Goal: Task Accomplishment & Management: Use online tool/utility

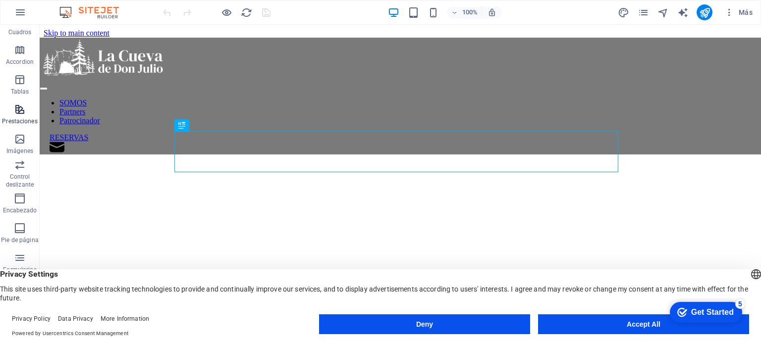
scroll to position [142, 0]
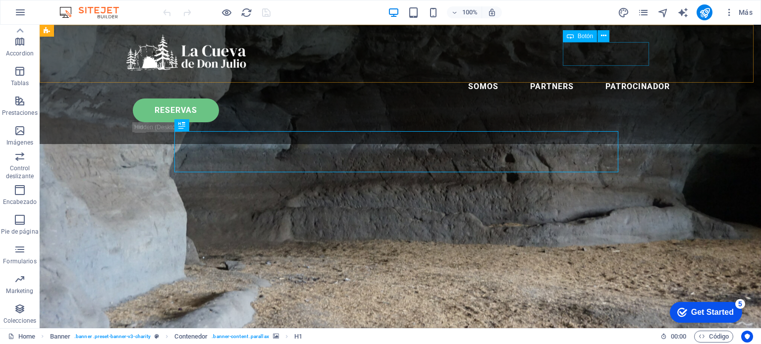
click at [612, 99] on div "RESERVAS" at bounding box center [405, 111] width 545 height 24
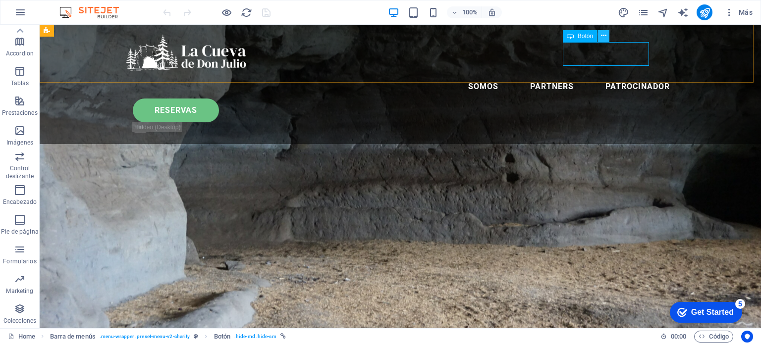
click at [0, 0] on icon at bounding box center [0, 0] width 0 height 0
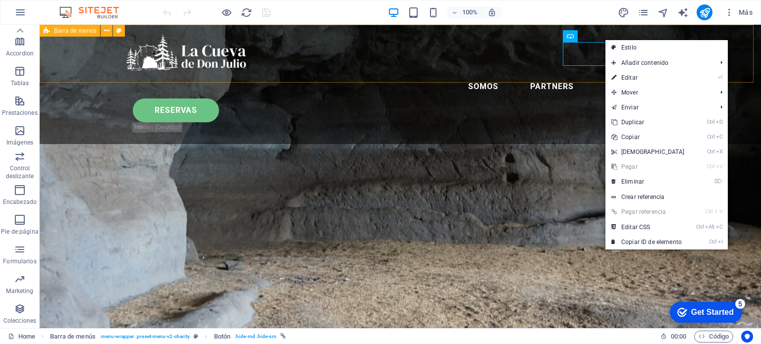
click at [522, 34] on div "SOMOS Partners Patrocinador RESERVAS" at bounding box center [400, 84] width 721 height 119
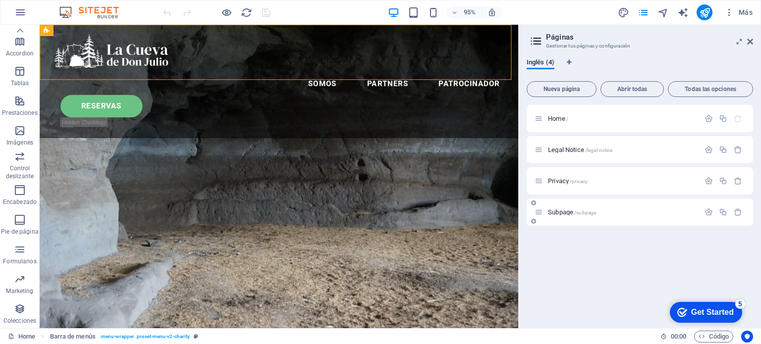
click at [598, 212] on p "Subpage /subpage" at bounding box center [622, 212] width 149 height 6
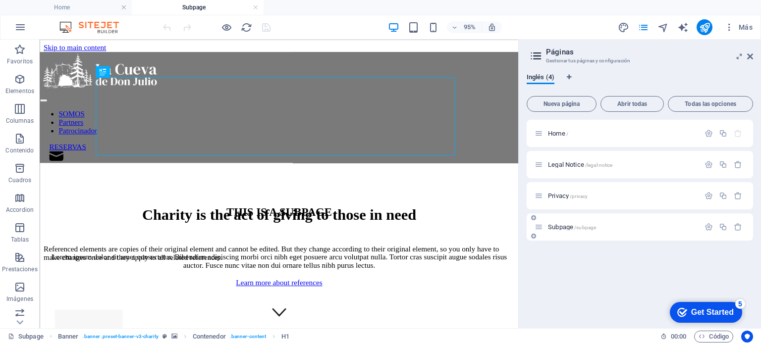
scroll to position [0, 0]
click at [618, 194] on p "Privacy /privacy" at bounding box center [622, 196] width 149 height 6
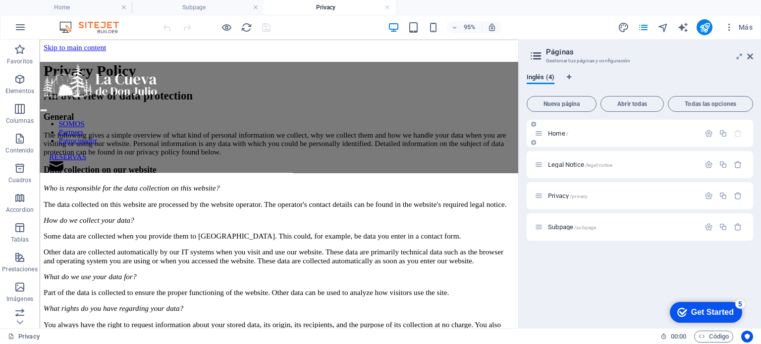
click at [608, 131] on p "Home /" at bounding box center [622, 133] width 149 height 6
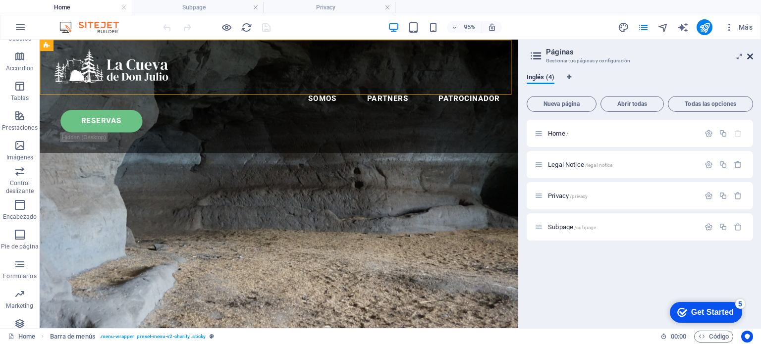
click at [750, 52] on icon at bounding box center [750, 56] width 6 height 8
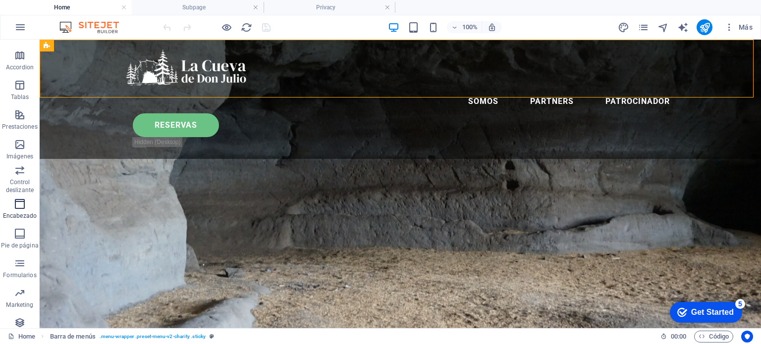
scroll to position [156, 0]
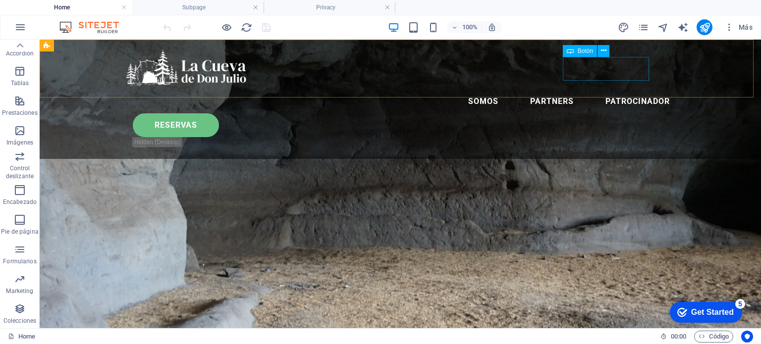
click at [624, 113] on div "RESERVAS" at bounding box center [405, 125] width 545 height 24
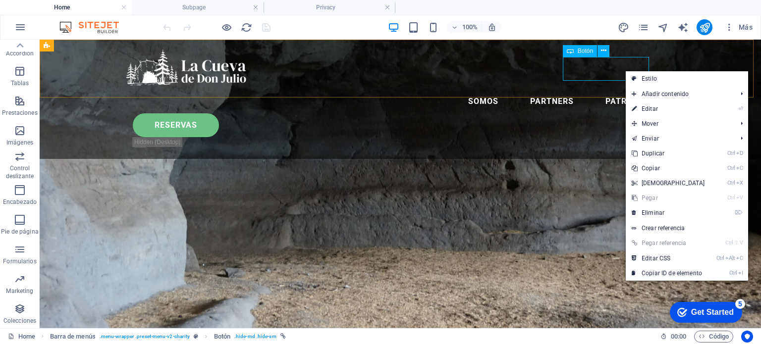
click at [0, 0] on div "Botón" at bounding box center [0, 0] width 0 height 0
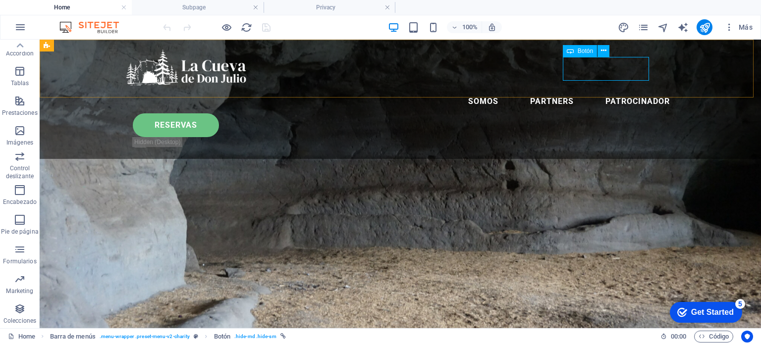
click at [0, 0] on div "Botón" at bounding box center [0, 0] width 0 height 0
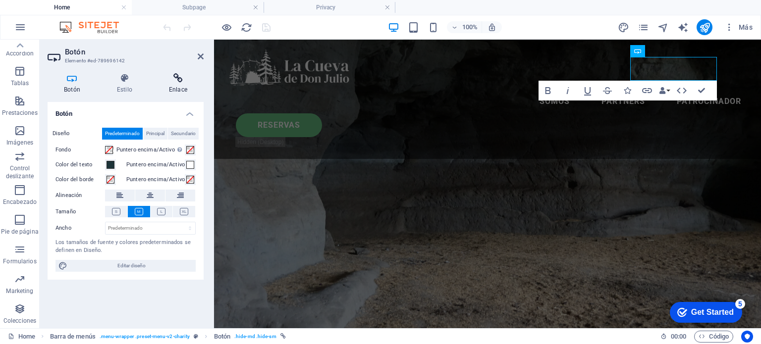
click at [181, 78] on icon at bounding box center [178, 78] width 51 height 10
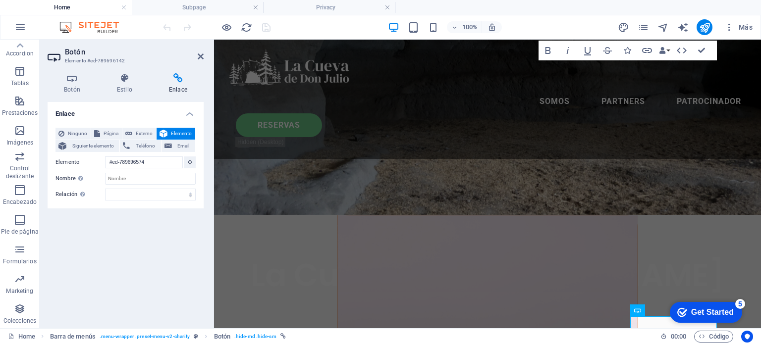
scroll to position [0, 0]
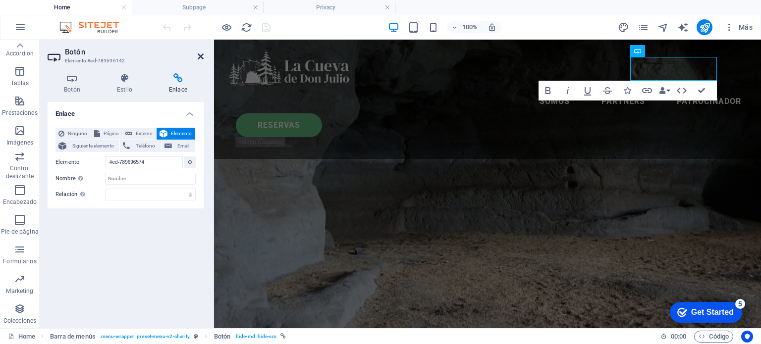
click at [203, 53] on icon at bounding box center [201, 56] width 6 height 8
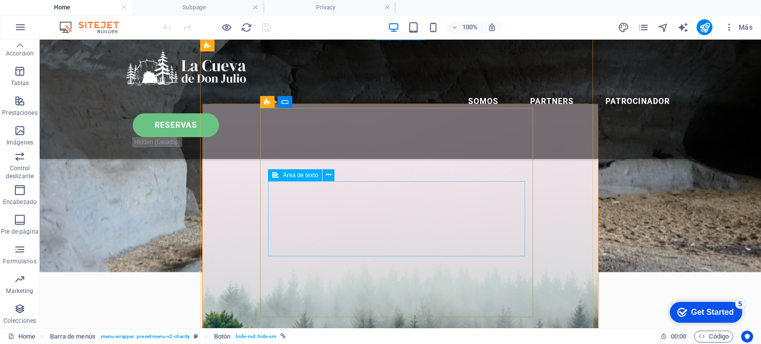
scroll to position [297, 0]
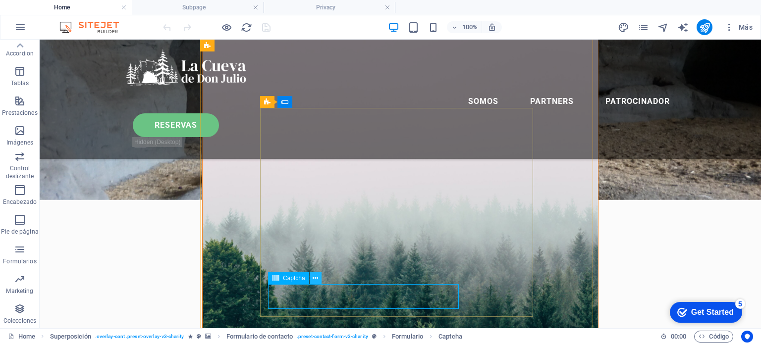
click at [313, 280] on icon at bounding box center [314, 278] width 5 height 10
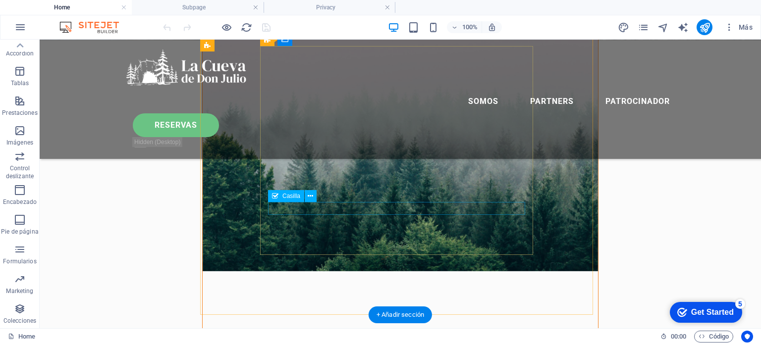
scroll to position [446, 0]
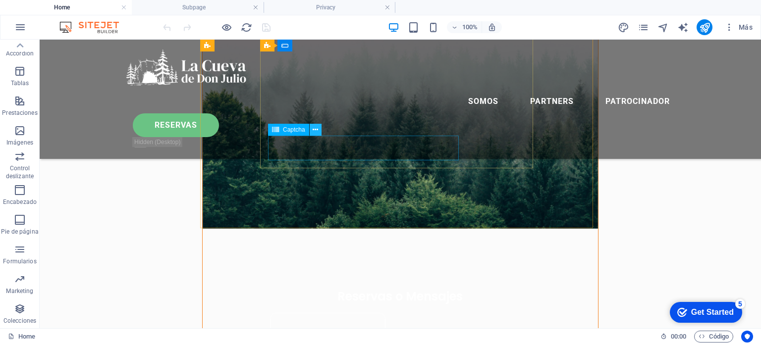
click at [315, 130] on icon at bounding box center [314, 130] width 5 height 10
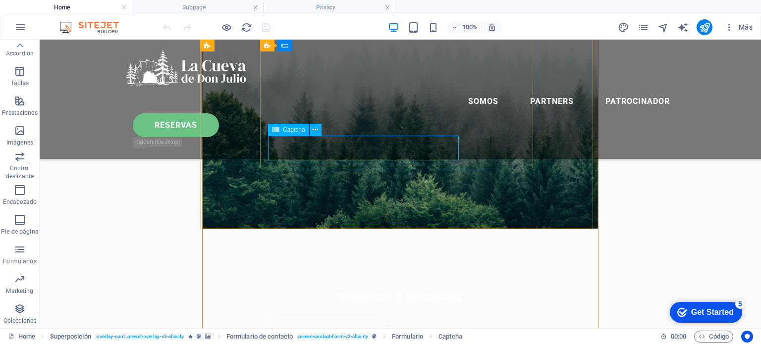
click at [293, 131] on span "Captcha" at bounding box center [294, 130] width 22 height 6
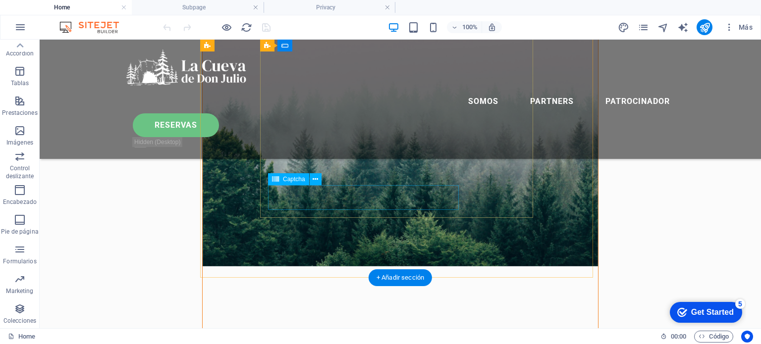
scroll to position [396, 0]
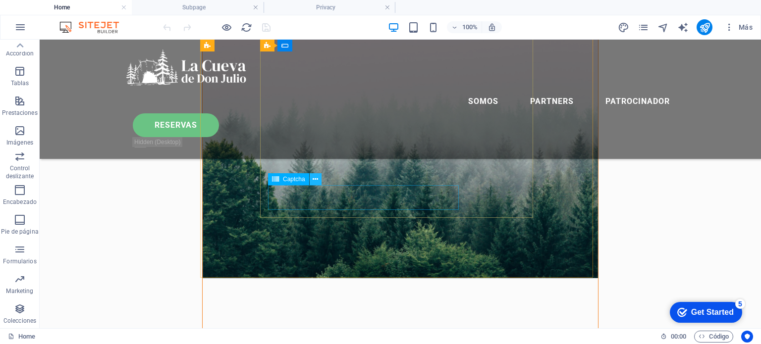
click at [316, 180] on icon at bounding box center [314, 179] width 5 height 10
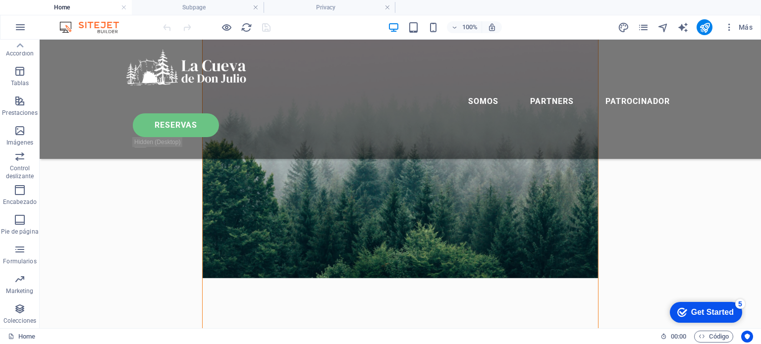
click at [192, 7] on h4 "Subpage" at bounding box center [198, 7] width 132 height 11
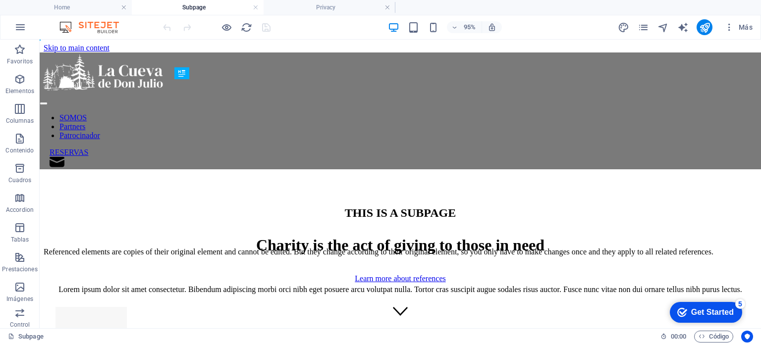
scroll to position [0, 0]
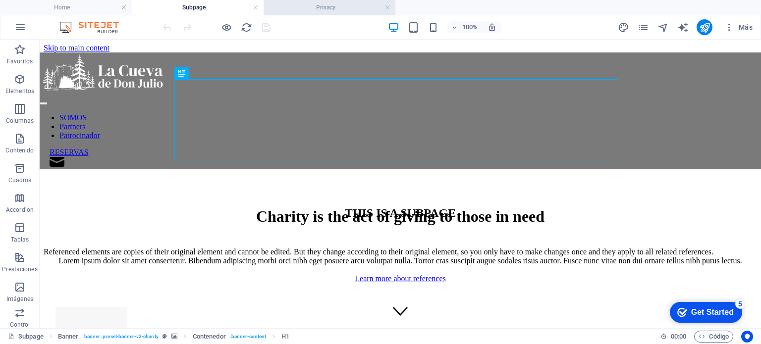
click at [300, 8] on h4 "Privacy" at bounding box center [329, 7] width 132 height 11
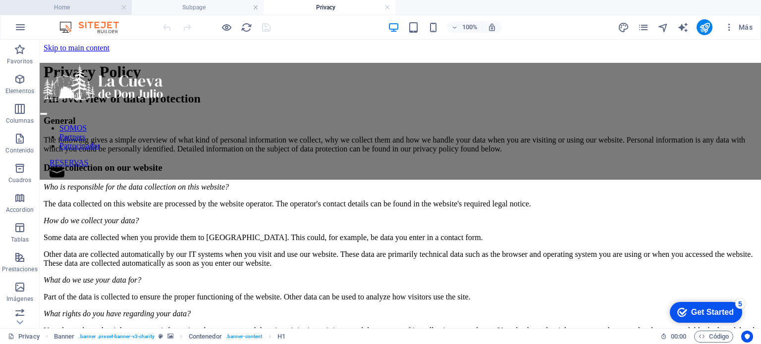
click at [78, 7] on h4 "Home" at bounding box center [66, 7] width 132 height 11
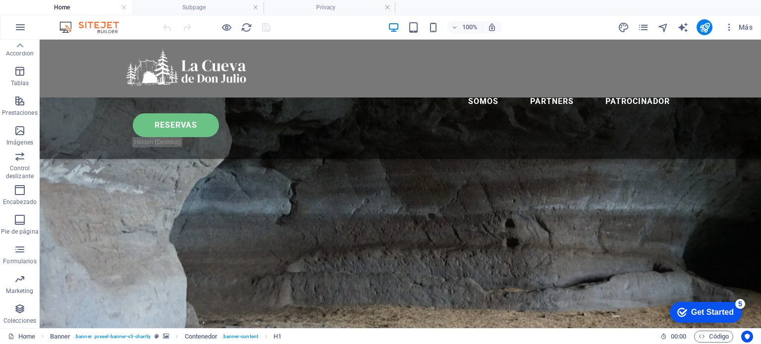
scroll to position [396, 0]
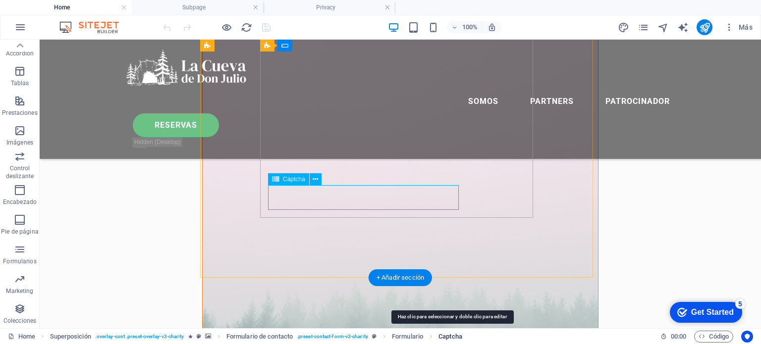
click at [456, 335] on span "Captcha" at bounding box center [450, 337] width 24 height 12
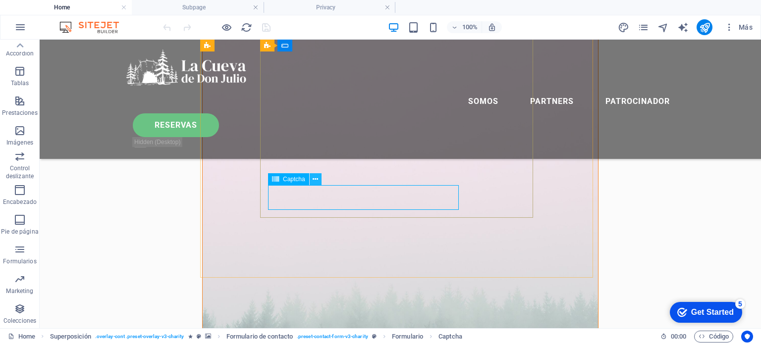
click at [315, 178] on icon at bounding box center [314, 179] width 5 height 10
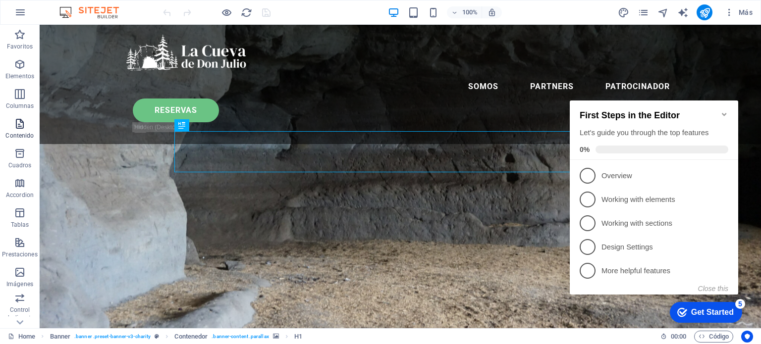
click at [18, 134] on p "Contenido" at bounding box center [19, 136] width 28 height 8
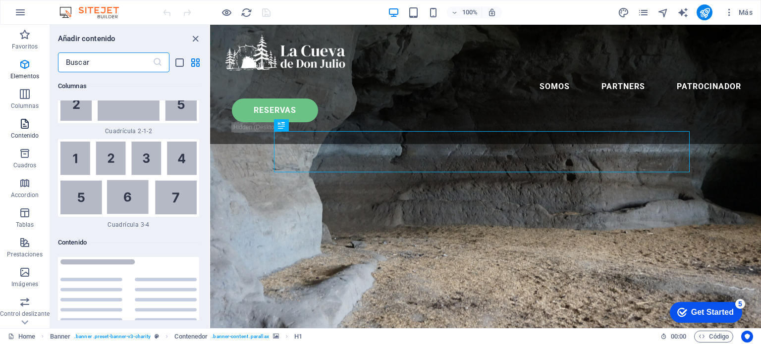
scroll to position [3305, 0]
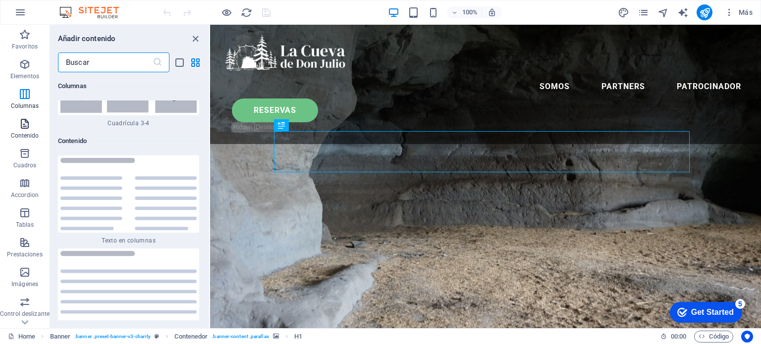
click at [21, 133] on p "Contenido" at bounding box center [25, 136] width 28 height 8
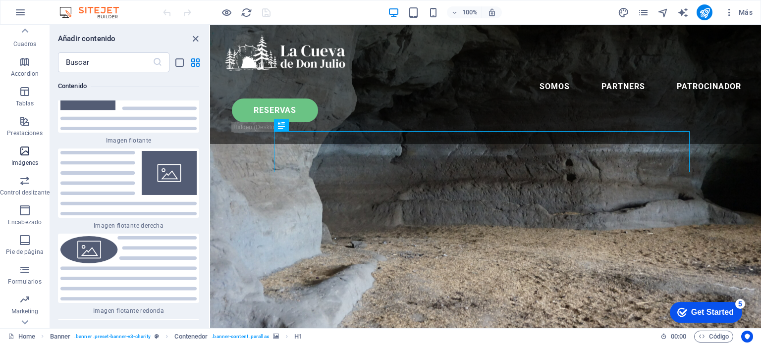
scroll to position [142, 0]
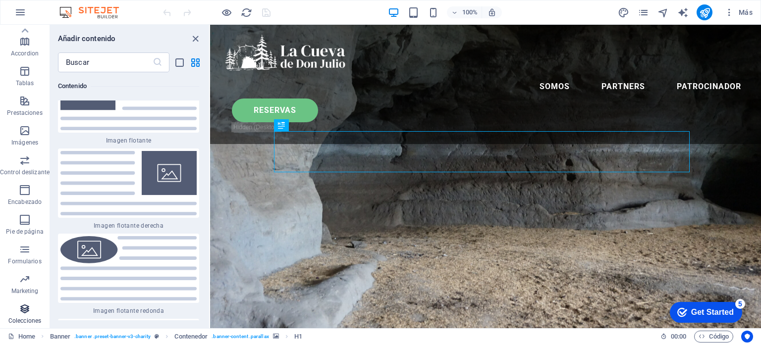
click at [23, 308] on icon "button" at bounding box center [25, 309] width 12 height 12
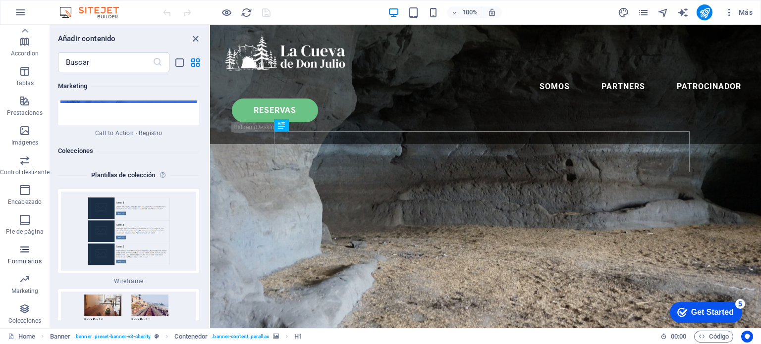
scroll to position [18262, 0]
click at [100, 62] on input "text" at bounding box center [105, 62] width 95 height 20
type input "v"
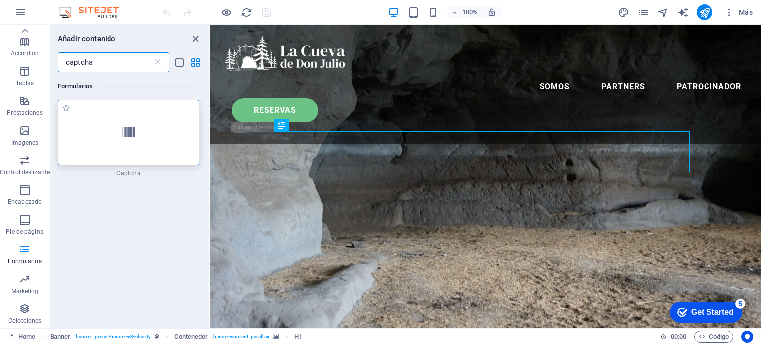
scroll to position [0, 0]
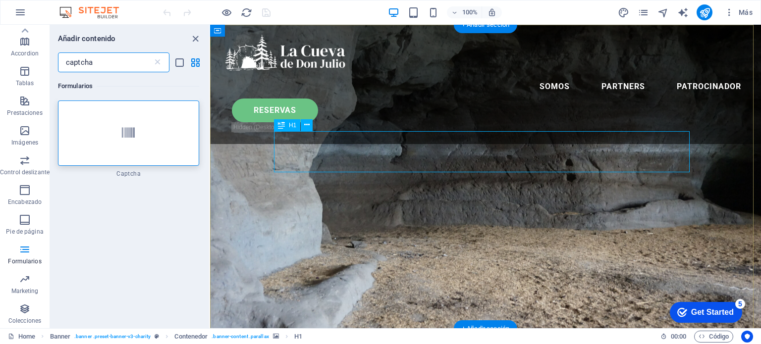
type input "captcha"
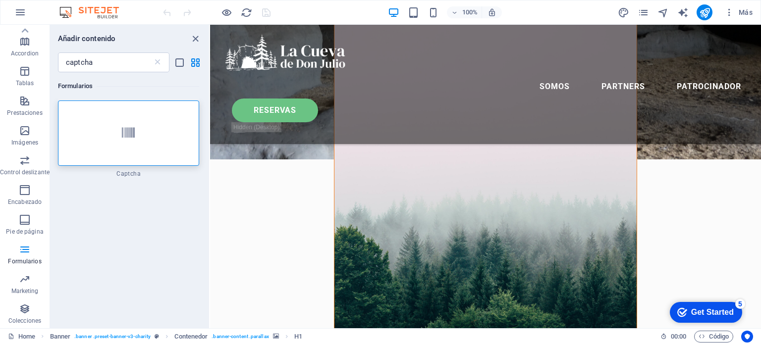
scroll to position [347, 0]
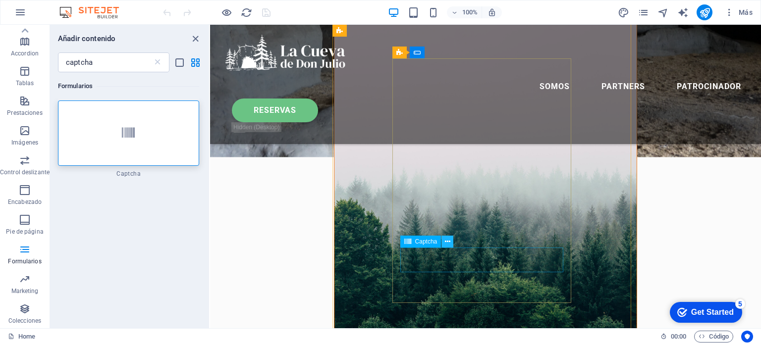
click at [448, 240] on icon at bounding box center [447, 242] width 5 height 10
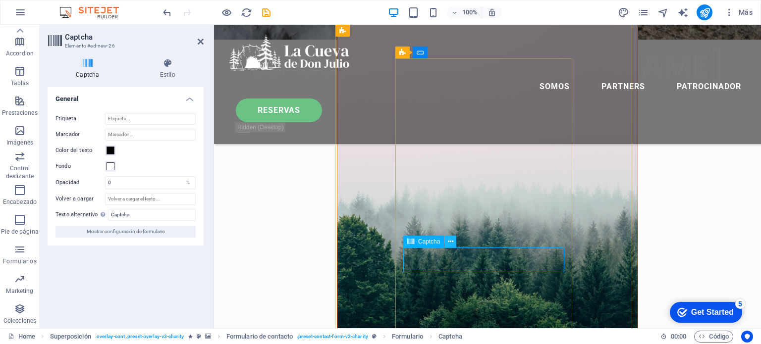
click at [451, 243] on icon at bounding box center [450, 242] width 5 height 10
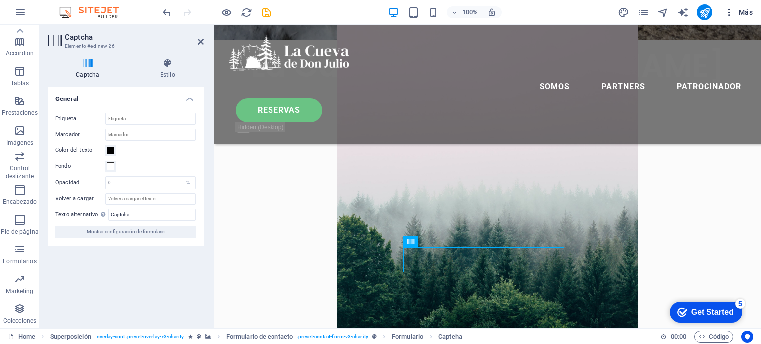
click at [731, 15] on icon "button" at bounding box center [729, 12] width 10 height 10
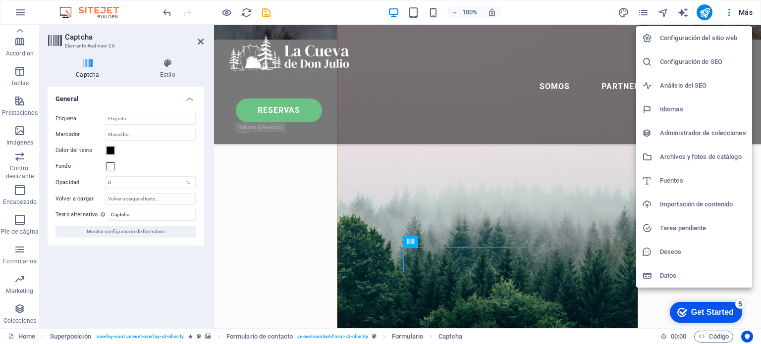
click at [283, 14] on div at bounding box center [380, 172] width 761 height 344
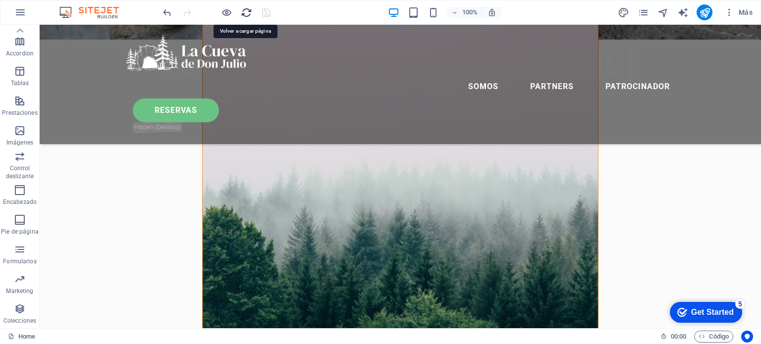
click at [0, 0] on icon "reload" at bounding box center [0, 0] width 0 height 0
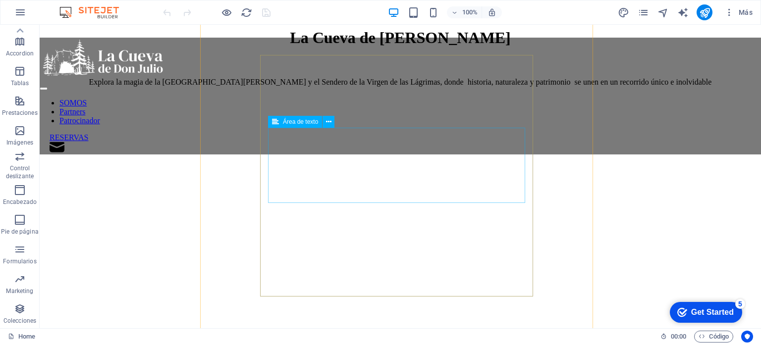
scroll to position [396, 0]
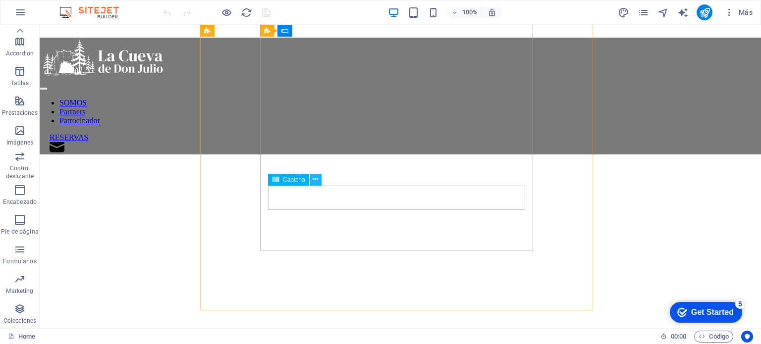
click at [315, 178] on icon at bounding box center [314, 179] width 5 height 10
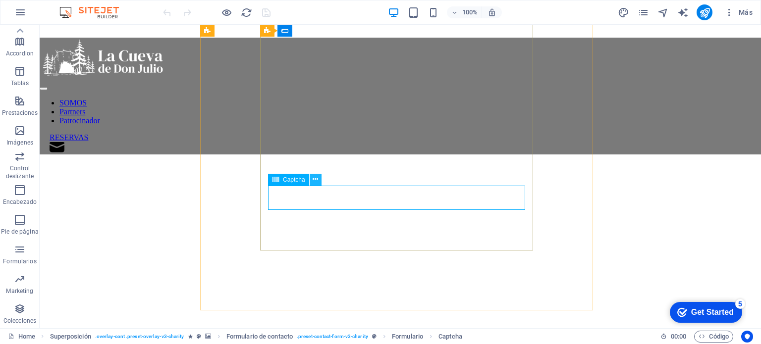
click at [314, 182] on icon at bounding box center [314, 179] width 5 height 10
click at [316, 181] on icon at bounding box center [314, 179] width 5 height 10
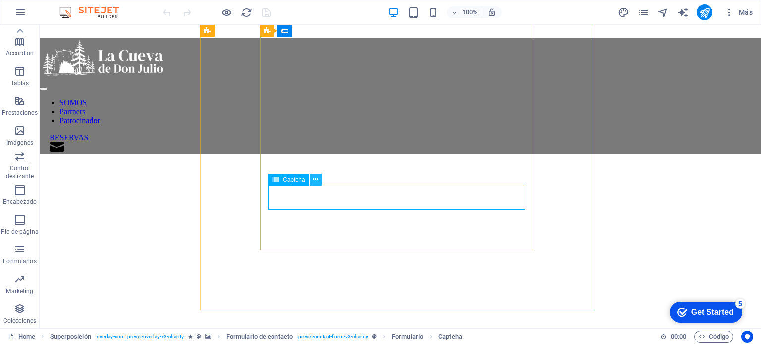
click at [317, 179] on icon at bounding box center [314, 179] width 5 height 10
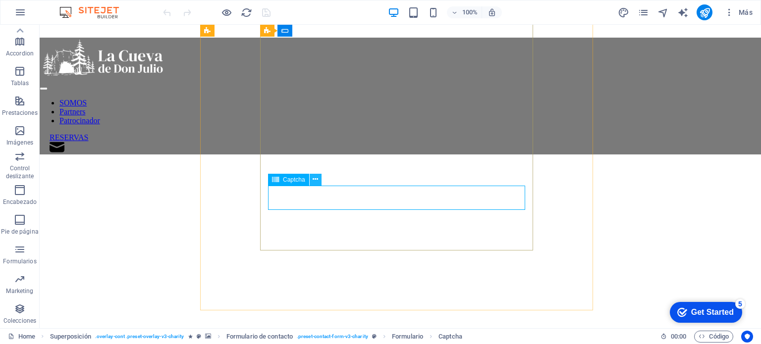
click at [314, 181] on icon at bounding box center [314, 179] width 5 height 10
click at [315, 181] on icon at bounding box center [314, 179] width 5 height 10
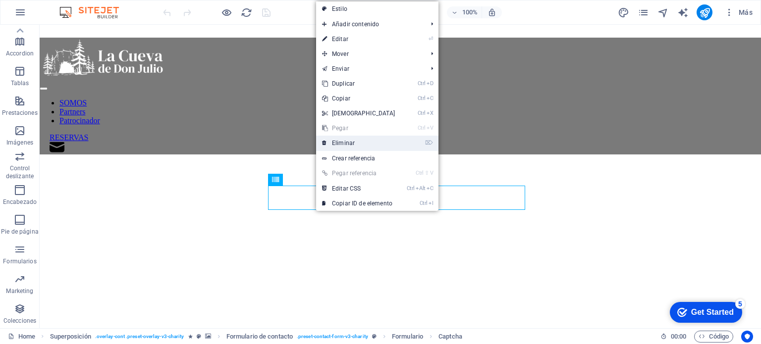
click at [368, 136] on link "⌦ Eliminar" at bounding box center [358, 143] width 85 height 15
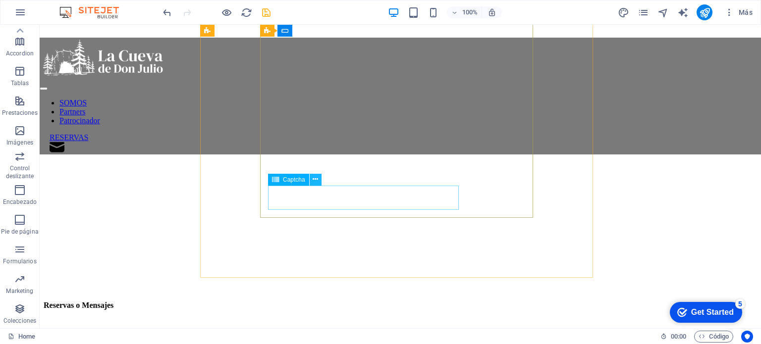
click at [319, 178] on button at bounding box center [315, 180] width 12 height 12
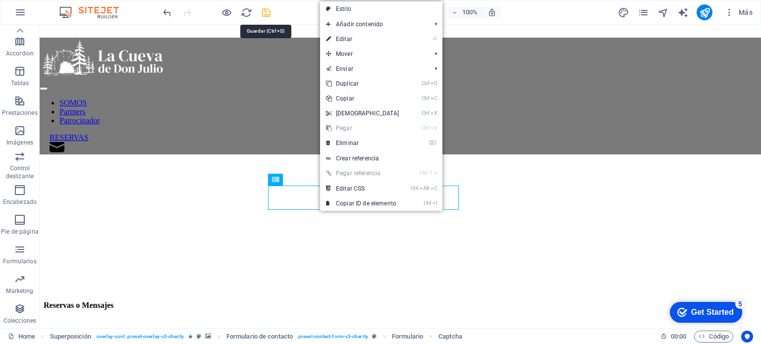
click at [269, 8] on icon "save" at bounding box center [265, 12] width 11 height 11
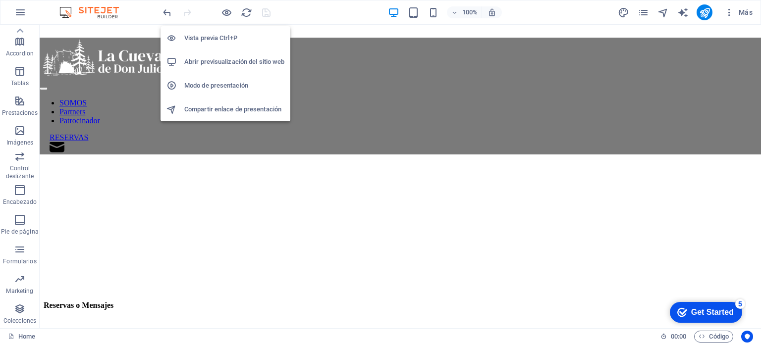
click at [204, 66] on h6 "Abrir previsualización del sitio web" at bounding box center [234, 62] width 100 height 12
click at [214, 66] on h6 "Abrir previsualización del sitio web" at bounding box center [234, 62] width 100 height 12
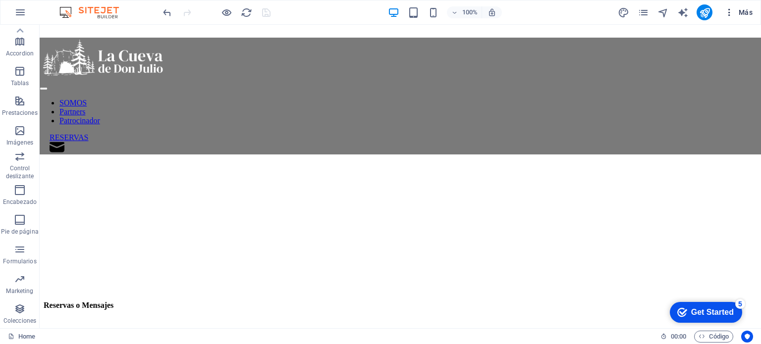
click at [0, 0] on icon "button" at bounding box center [0, 0] width 0 height 0
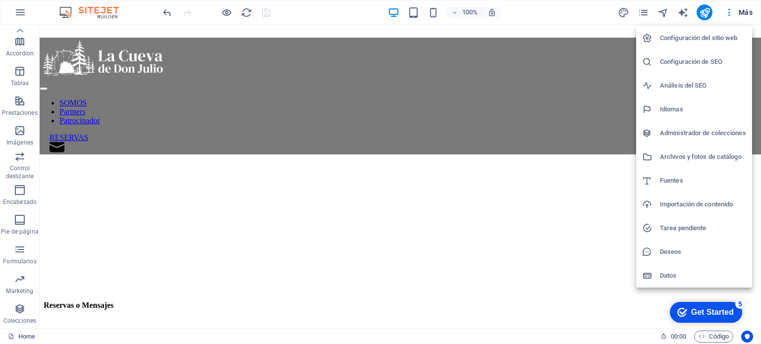
click at [620, 301] on div at bounding box center [380, 172] width 761 height 344
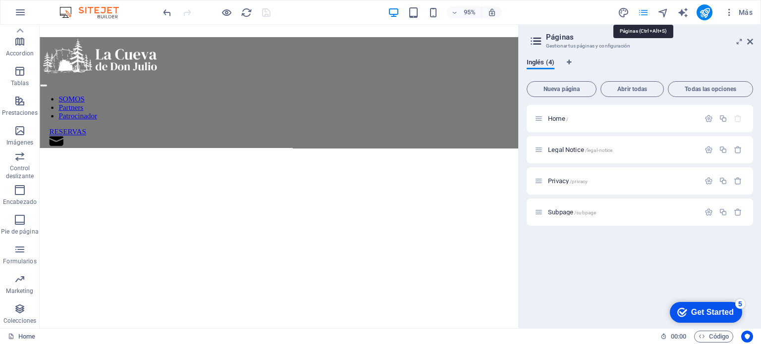
click at [0, 0] on icon "button" at bounding box center [0, 0] width 0 height 0
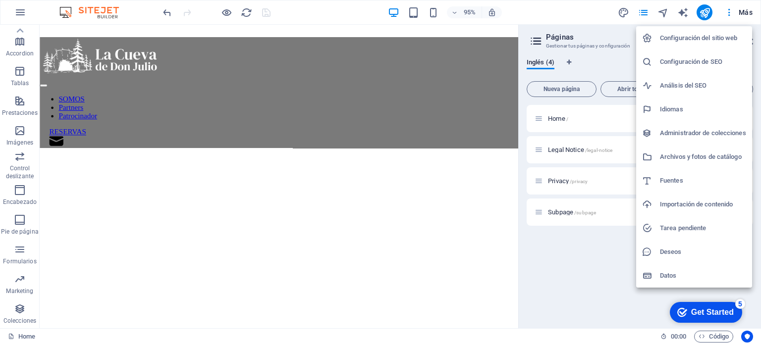
click at [743, 15] on div at bounding box center [380, 172] width 761 height 344
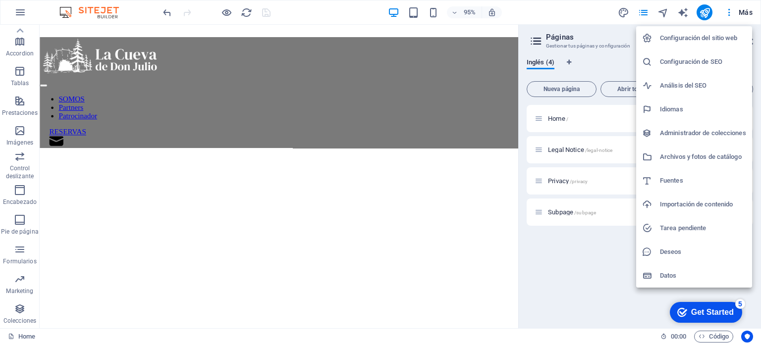
click at [745, 13] on div at bounding box center [380, 172] width 761 height 344
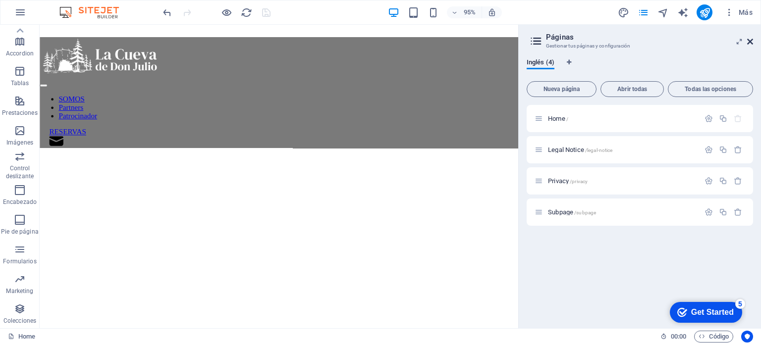
click at [749, 40] on icon at bounding box center [750, 42] width 6 height 8
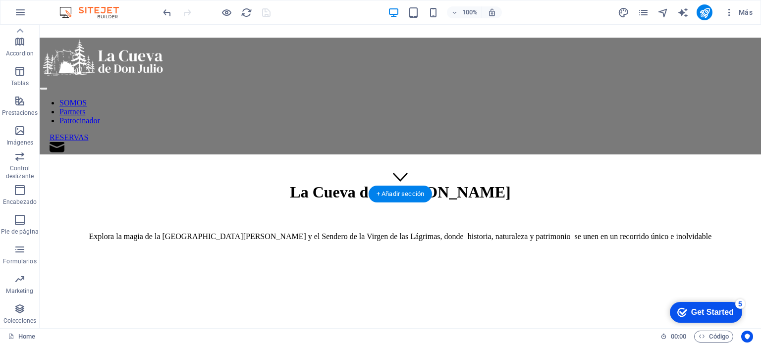
scroll to position [0, 0]
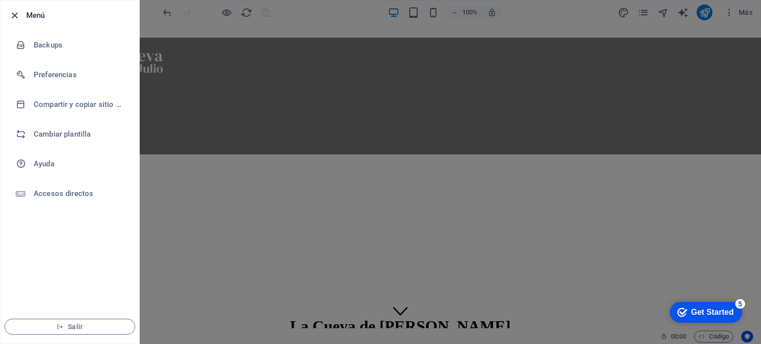
click at [12, 14] on icon "button" at bounding box center [14, 15] width 11 height 11
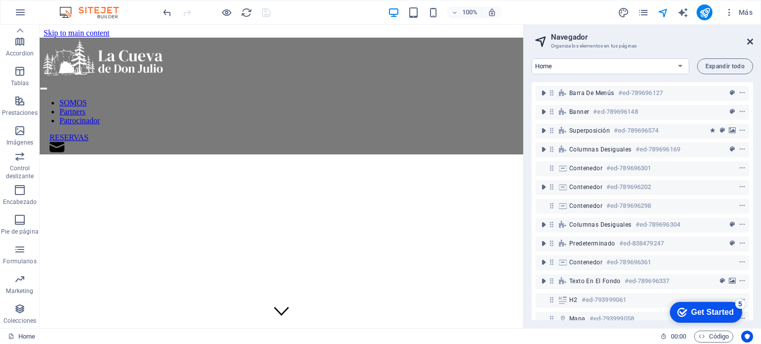
click at [751, 38] on icon at bounding box center [750, 42] width 6 height 8
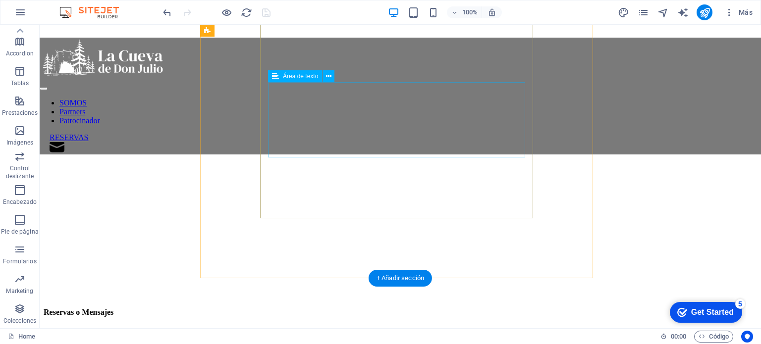
scroll to position [396, 0]
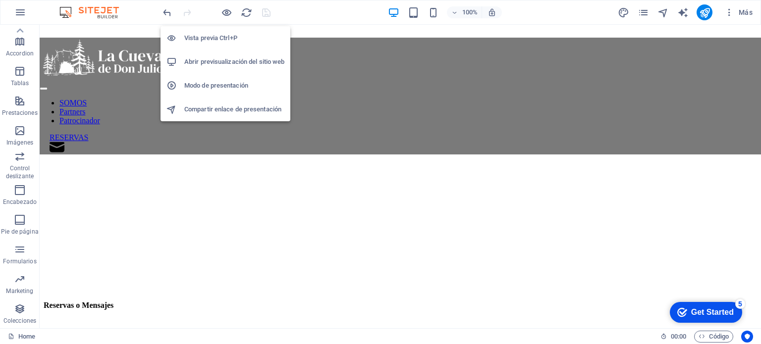
click at [215, 80] on h6 "Modo de presentación" at bounding box center [234, 86] width 100 height 12
click at [202, 42] on h6 "Vista previa Ctrl+P" at bounding box center [234, 38] width 100 height 12
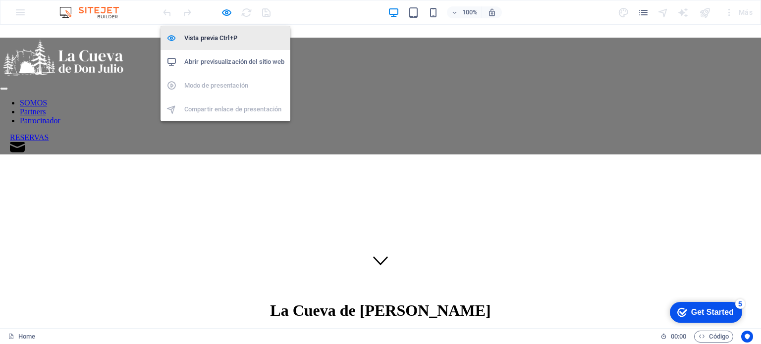
click at [202, 42] on h6 "Vista previa Ctrl+P" at bounding box center [234, 38] width 100 height 12
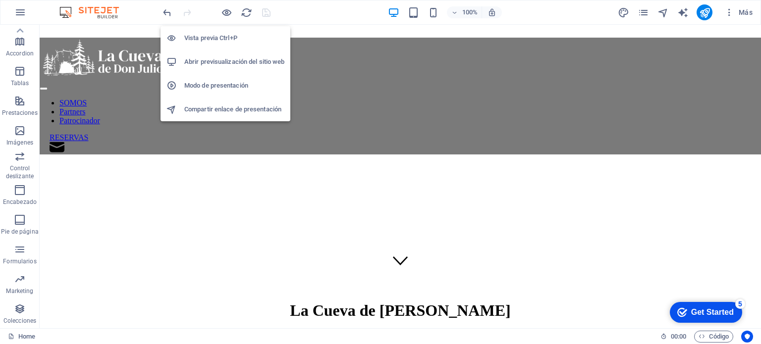
scroll to position [396, 0]
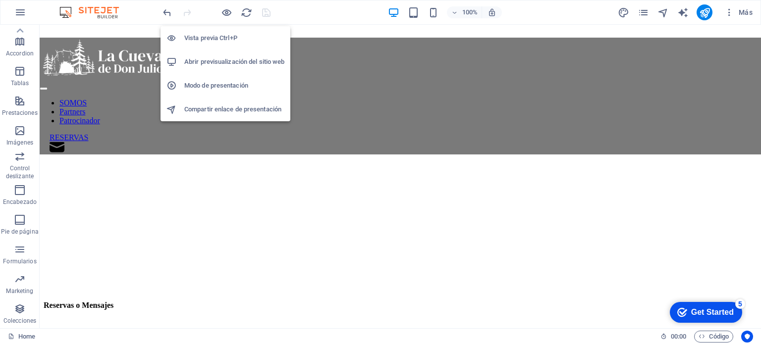
click at [202, 42] on h6 "Vista previa Ctrl+P" at bounding box center [234, 38] width 100 height 12
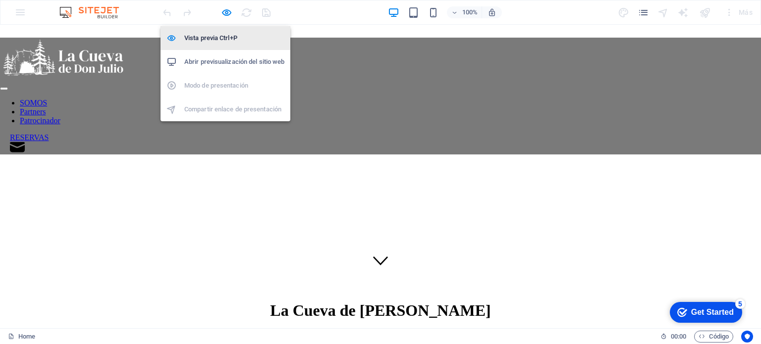
click at [202, 42] on h6 "Vista previa Ctrl+P" at bounding box center [234, 38] width 100 height 12
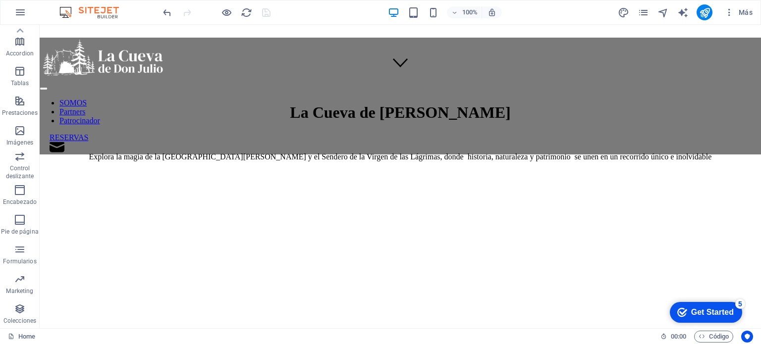
scroll to position [248, 0]
click at [700, 313] on div "Get Started" at bounding box center [712, 312] width 43 height 9
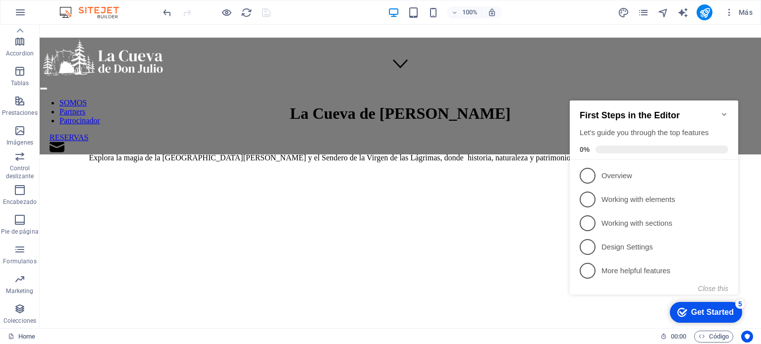
click at [700, 313] on div "Get Started" at bounding box center [712, 312] width 43 height 9
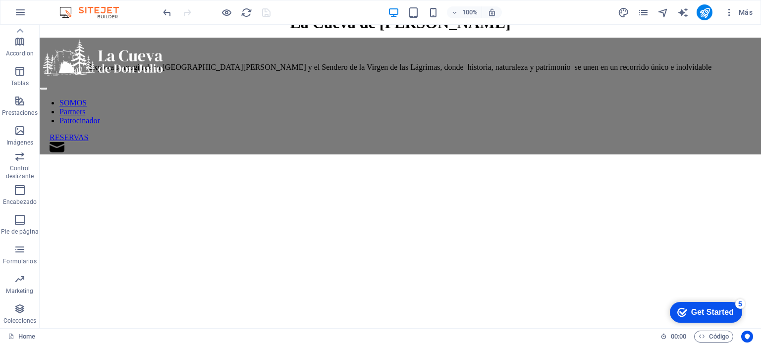
scroll to position [396, 0]
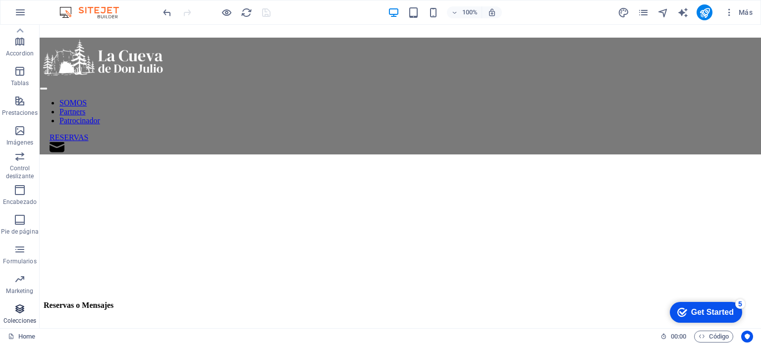
click at [23, 313] on icon "button" at bounding box center [20, 309] width 12 height 12
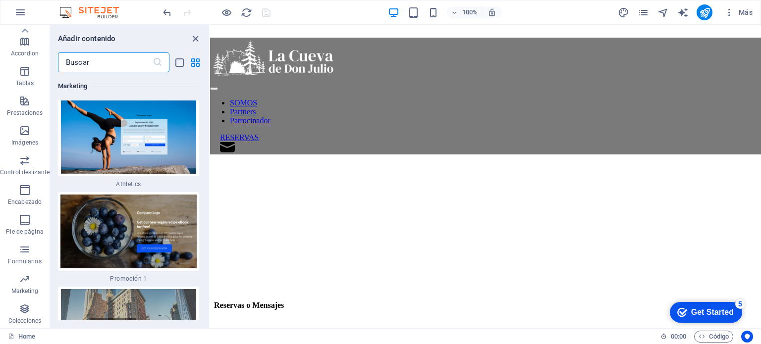
scroll to position [17580, 0]
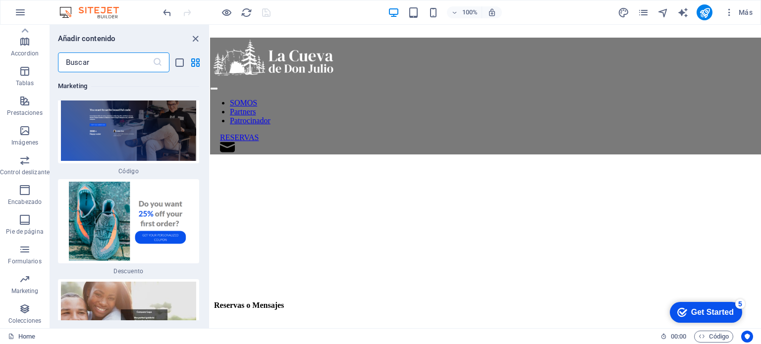
click at [85, 59] on input "text" at bounding box center [105, 62] width 95 height 20
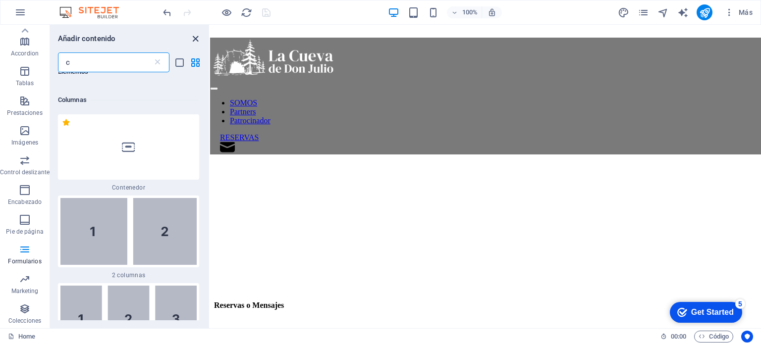
scroll to position [0, 0]
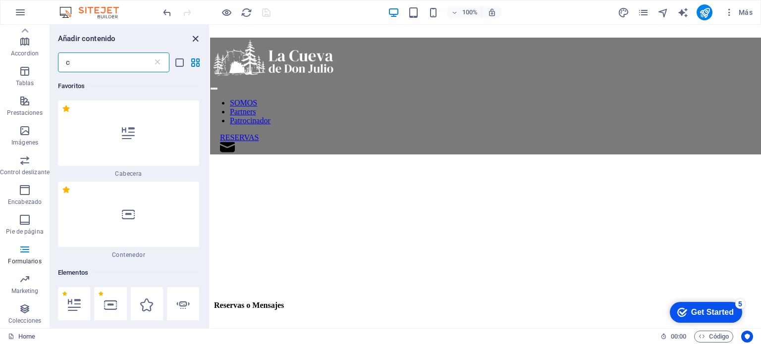
type input "c"
drag, startPoint x: 192, startPoint y: 37, endPoint x: 175, endPoint y: 112, distance: 77.7
click at [192, 37] on icon "close panel" at bounding box center [195, 38] width 11 height 11
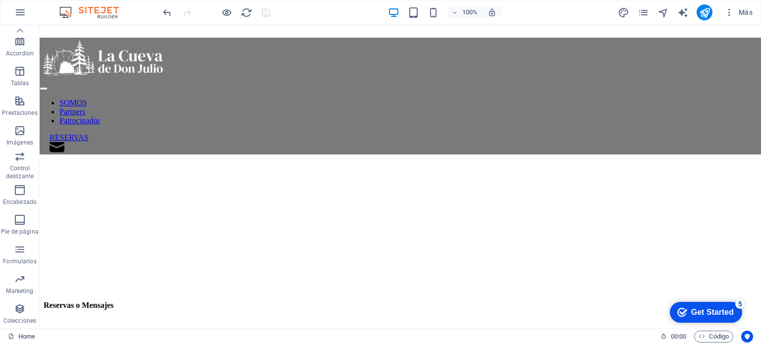
click at [0, 0] on icon "button" at bounding box center [0, 0] width 0 height 0
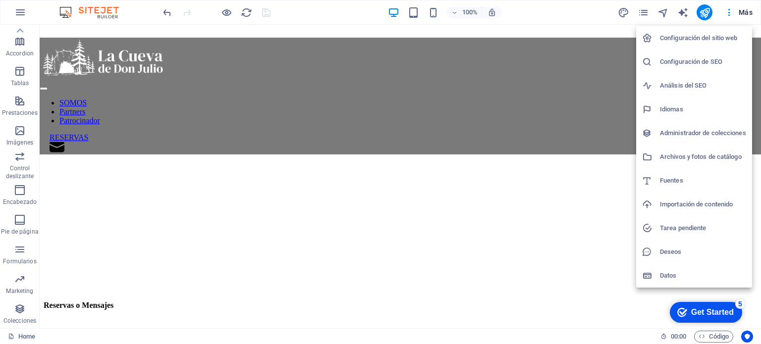
click at [618, 296] on div at bounding box center [380, 172] width 761 height 344
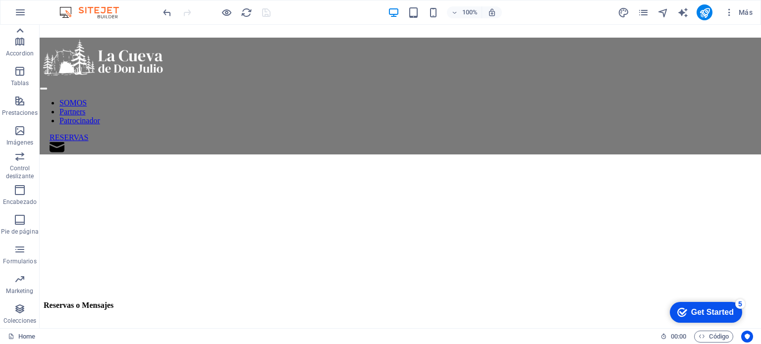
click at [21, 30] on icon at bounding box center [20, 30] width 7 height 4
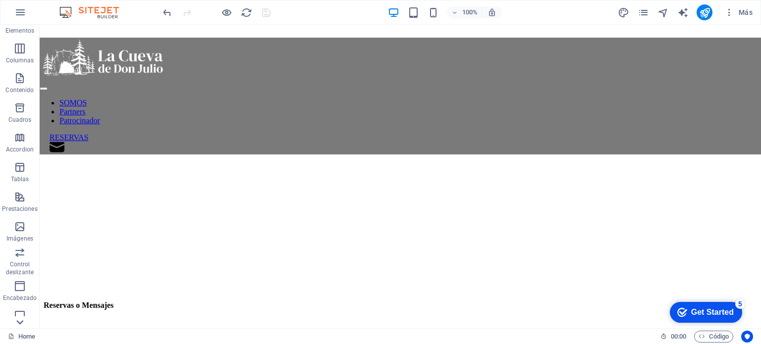
scroll to position [99, 0]
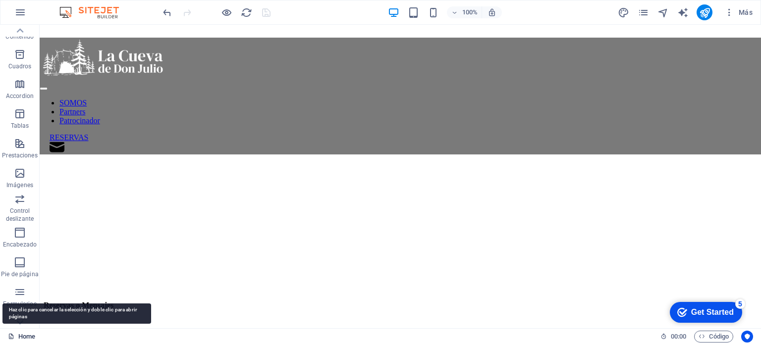
click at [17, 337] on link "Home" at bounding box center [21, 337] width 27 height 12
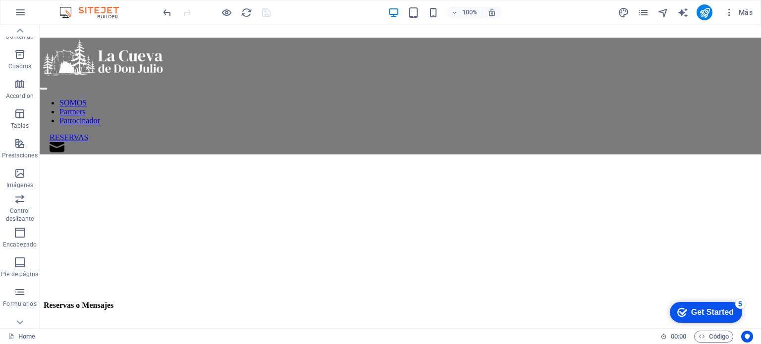
click at [0, 0] on icon "button" at bounding box center [0, 0] width 0 height 0
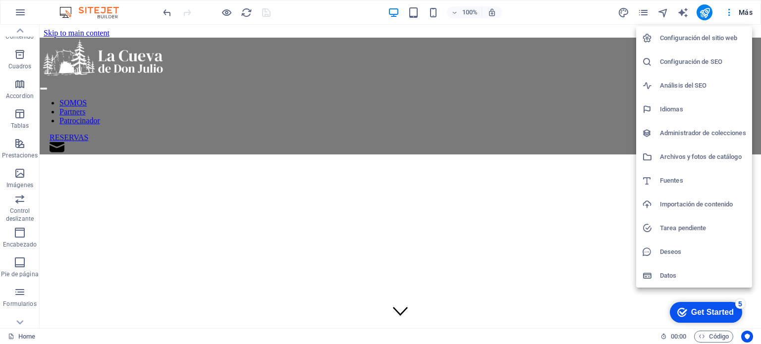
click at [303, 15] on div at bounding box center [380, 172] width 761 height 344
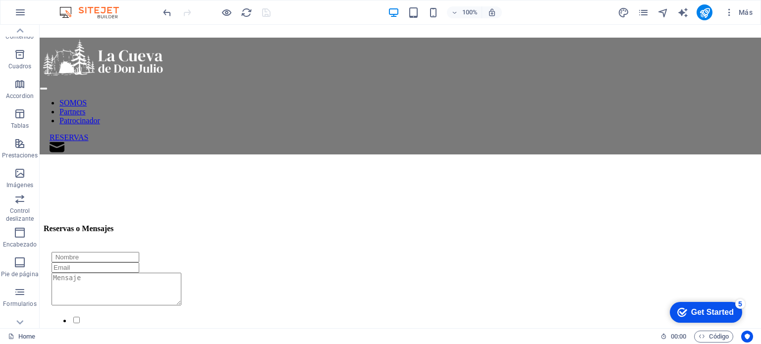
scroll to position [495, 0]
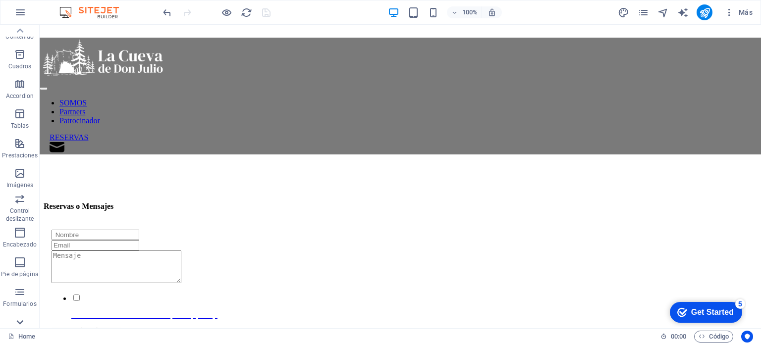
click at [25, 321] on icon at bounding box center [20, 322] width 14 height 14
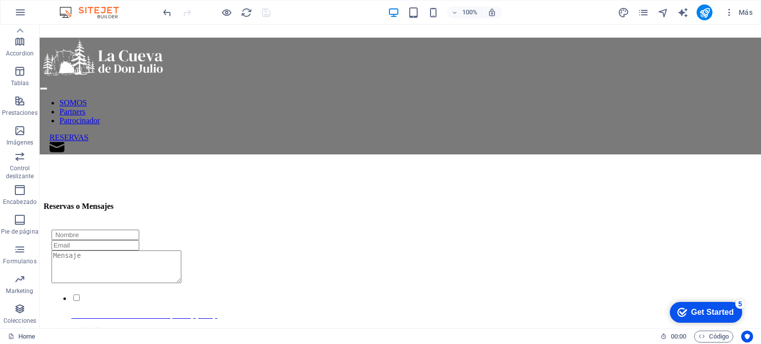
click at [25, 321] on p "Colecciones" at bounding box center [19, 321] width 33 height 8
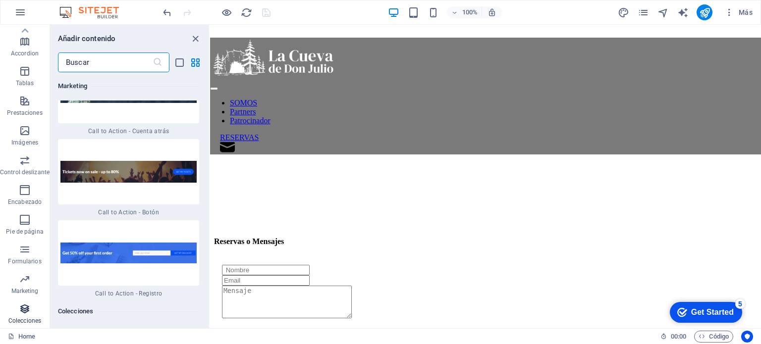
scroll to position [18194, 0]
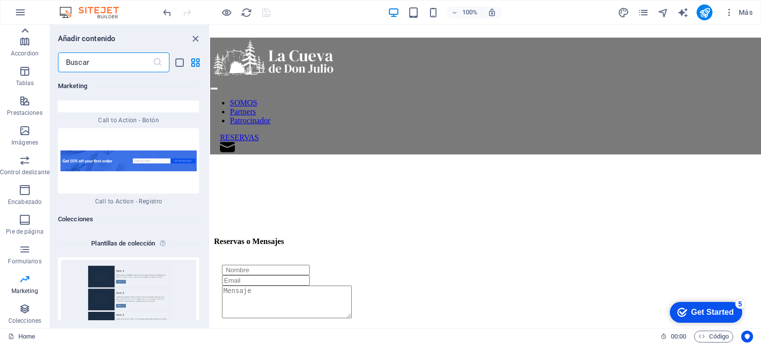
click at [25, 29] on icon at bounding box center [25, 30] width 7 height 4
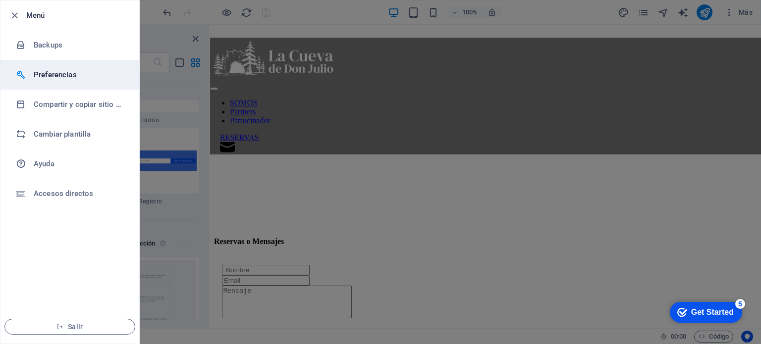
click at [79, 79] on h6 "Preferencias" at bounding box center [80, 75] width 92 height 12
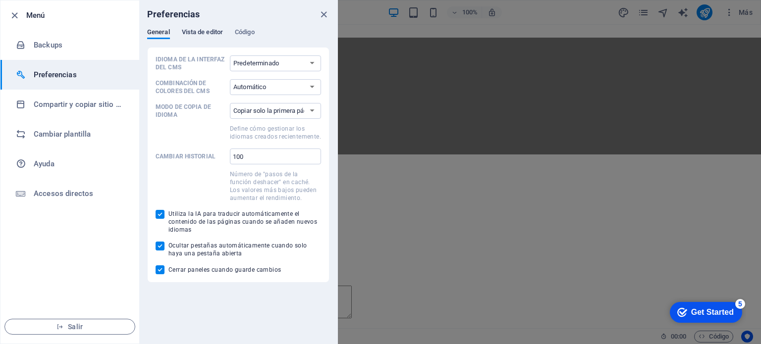
click at [209, 35] on span "Vista de editor" at bounding box center [202, 33] width 41 height 14
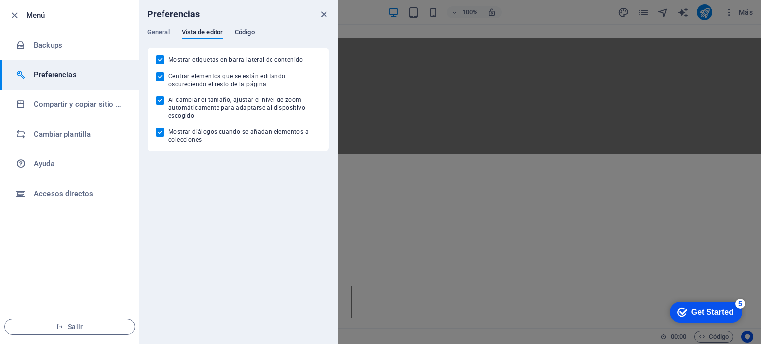
click at [248, 33] on span "Código" at bounding box center [245, 33] width 20 height 14
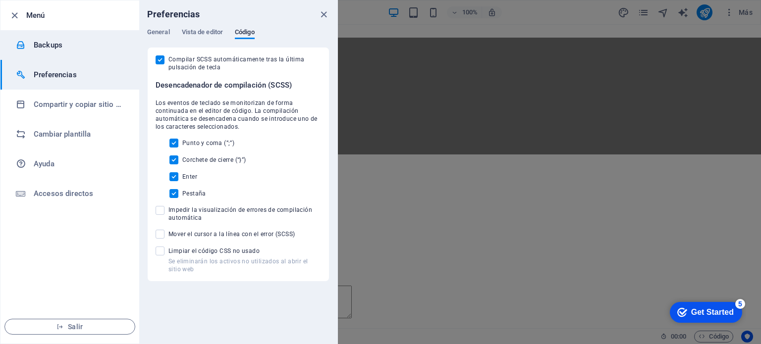
click at [63, 43] on h6 "Backups" at bounding box center [80, 45] width 92 height 12
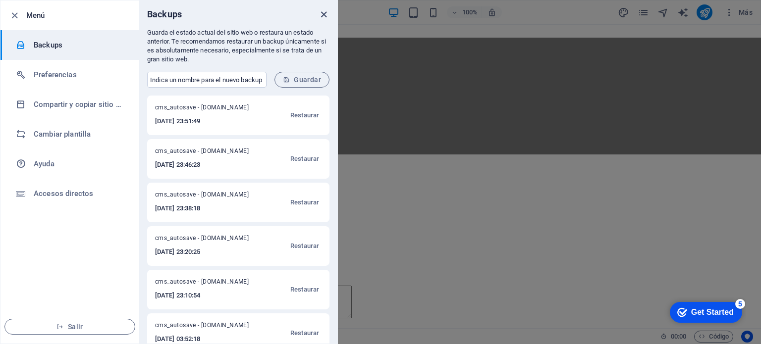
click at [323, 12] on icon "close" at bounding box center [323, 14] width 11 height 11
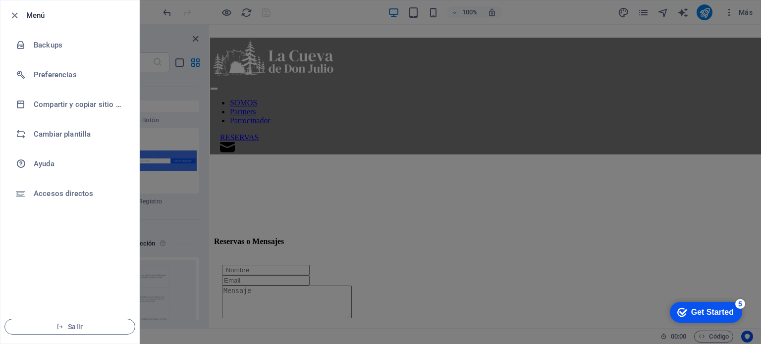
click at [302, 176] on div at bounding box center [380, 172] width 761 height 344
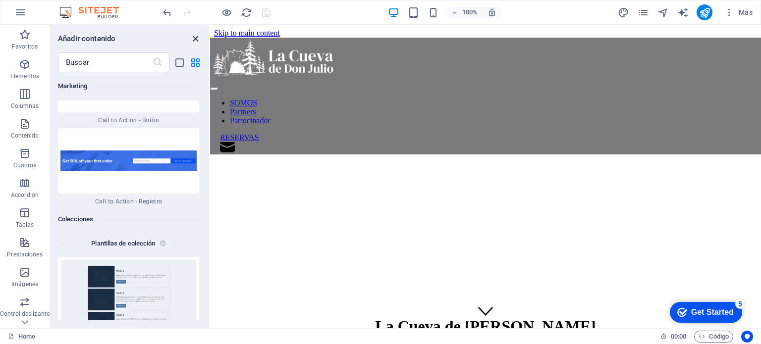
click at [196, 39] on icon "close panel" at bounding box center [195, 38] width 11 height 11
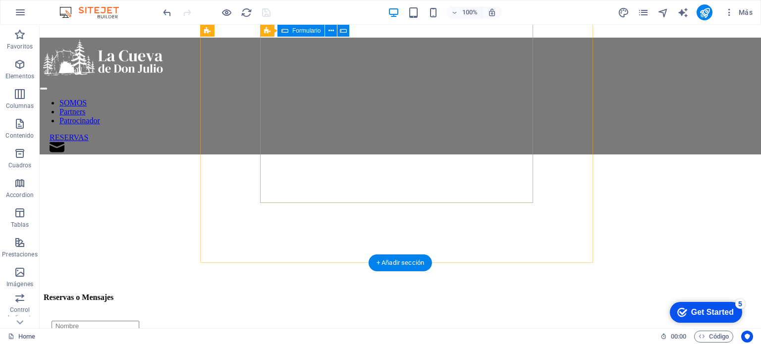
scroll to position [396, 0]
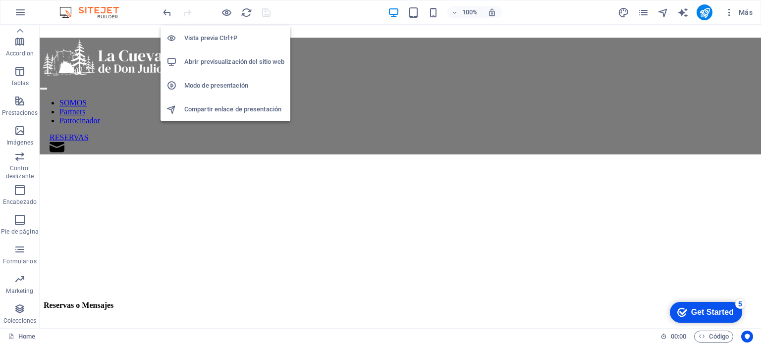
click at [206, 66] on h6 "Abrir previsualización del sitio web" at bounding box center [234, 62] width 100 height 12
